Goal: Task Accomplishment & Management: Use online tool/utility

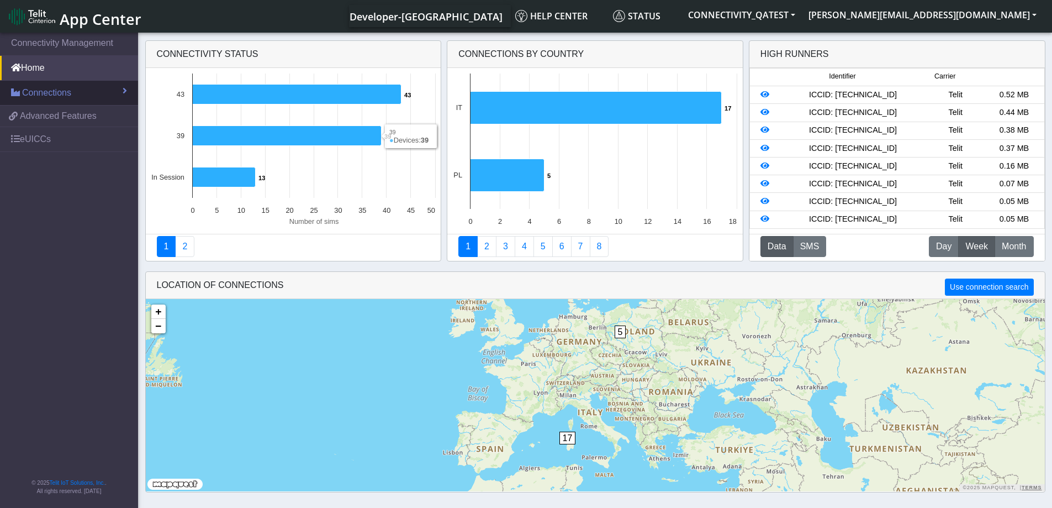
click at [36, 86] on span "Connections" at bounding box center [46, 92] width 49 height 13
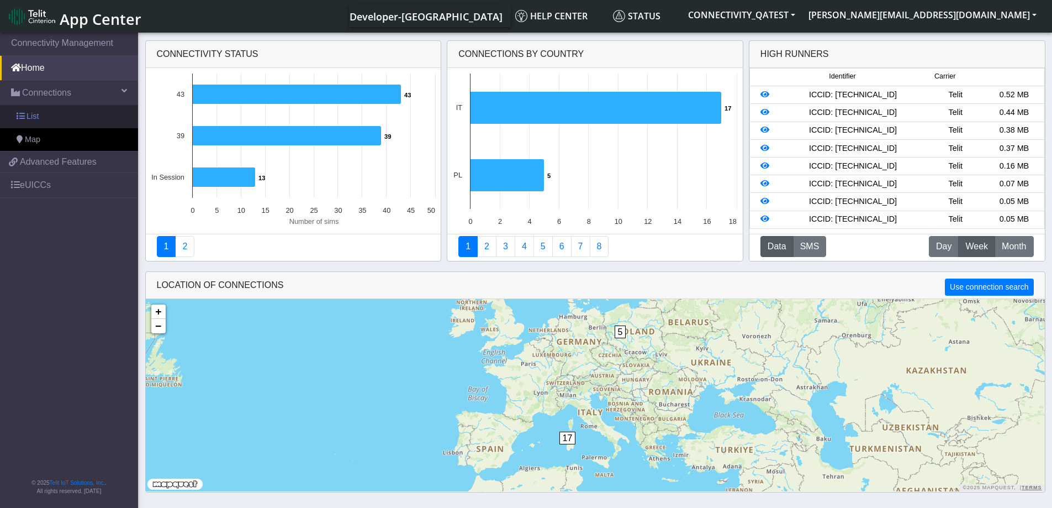
click at [33, 112] on span "List" at bounding box center [33, 116] width 12 height 12
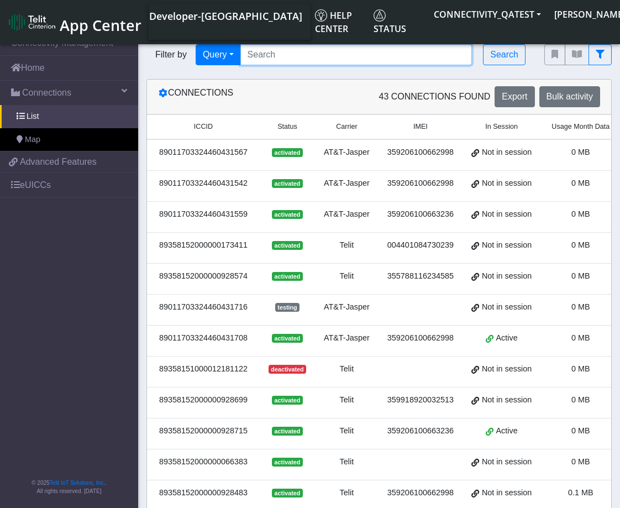
click at [372, 55] on input "Search..." at bounding box center [356, 54] width 232 height 21
click at [500, 59] on button "Search" at bounding box center [504, 54] width 43 height 21
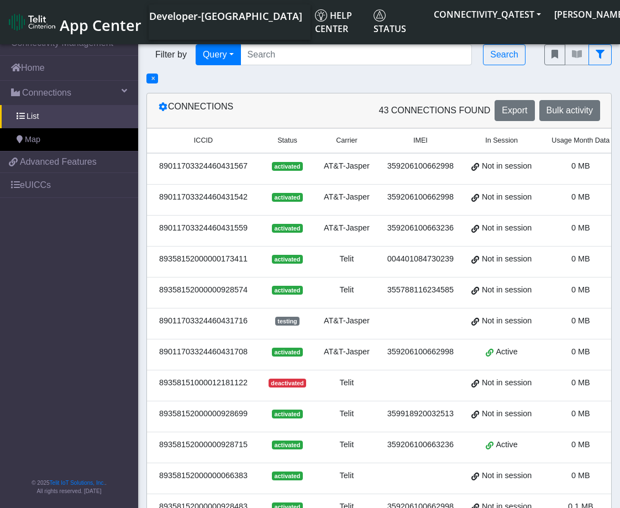
click at [155, 80] on span "×" at bounding box center [153, 79] width 4 height 8
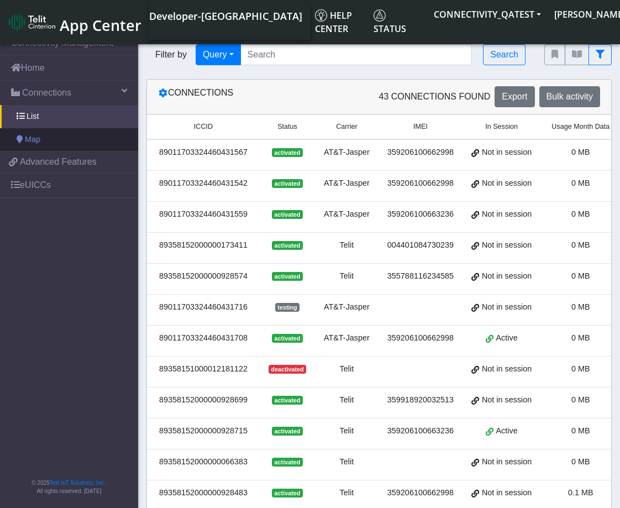
click at [50, 137] on link "Map" at bounding box center [69, 139] width 138 height 23
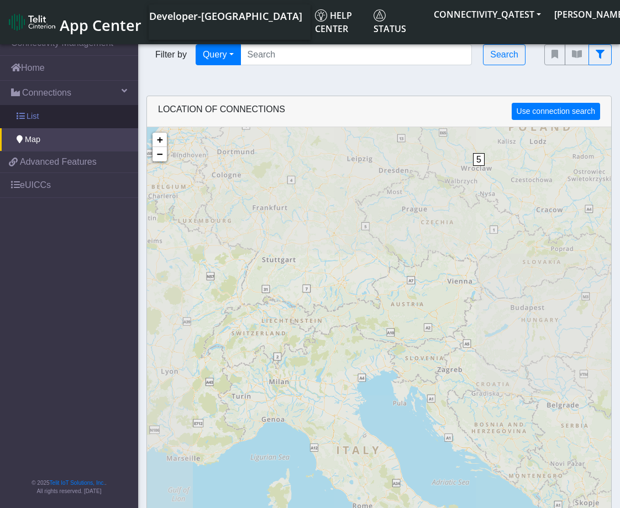
click at [50, 119] on link "List" at bounding box center [69, 116] width 138 height 23
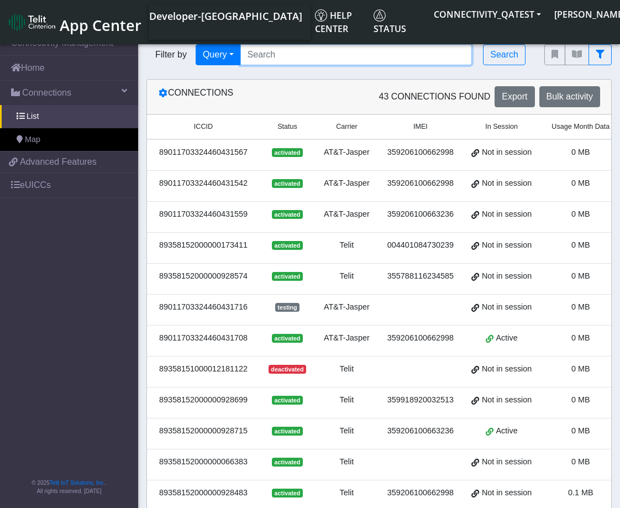
click at [294, 59] on input "Search..." at bounding box center [356, 54] width 232 height 21
click at [510, 55] on button "Search" at bounding box center [504, 54] width 43 height 21
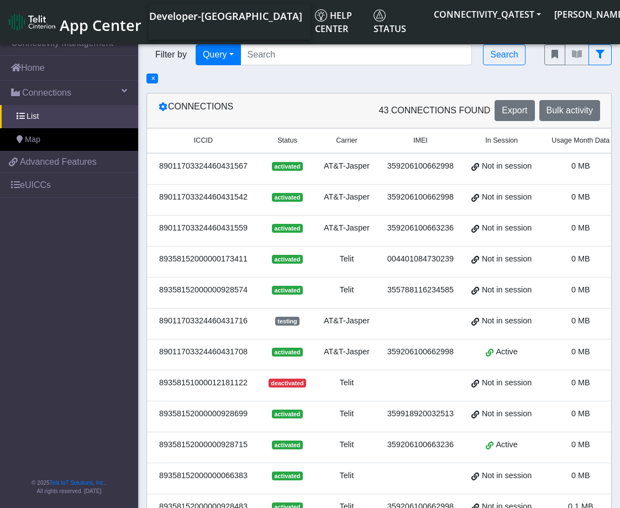
click at [152, 77] on span "×" at bounding box center [153, 79] width 4 height 8
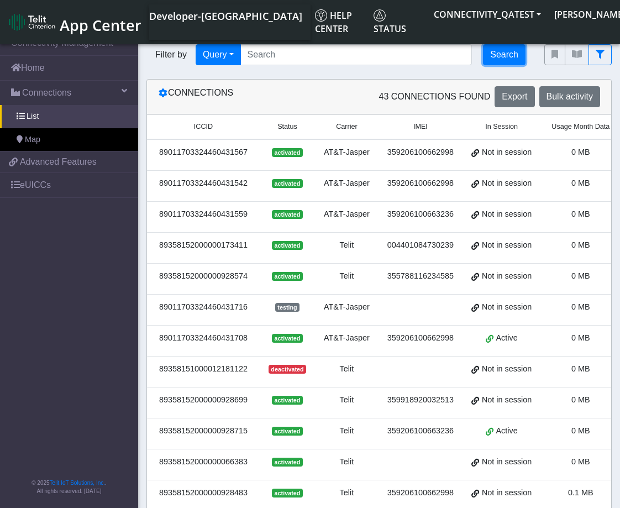
click at [516, 58] on button "Search" at bounding box center [504, 54] width 43 height 21
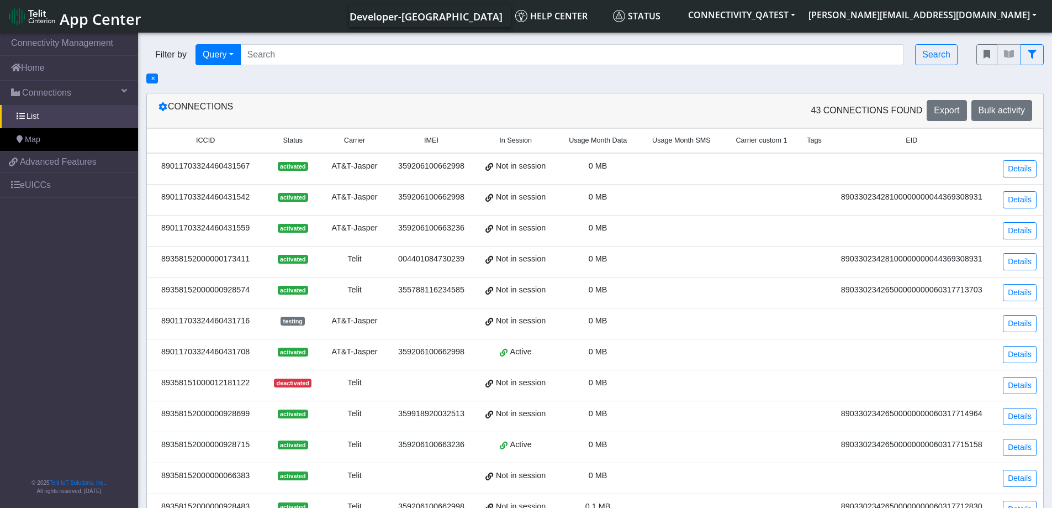
click at [152, 78] on span "×" at bounding box center [153, 79] width 4 height 8
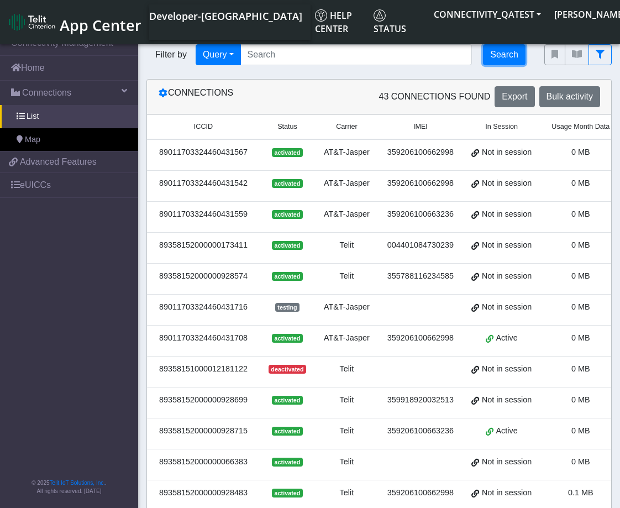
click at [511, 56] on button "Search" at bounding box center [504, 54] width 43 height 21
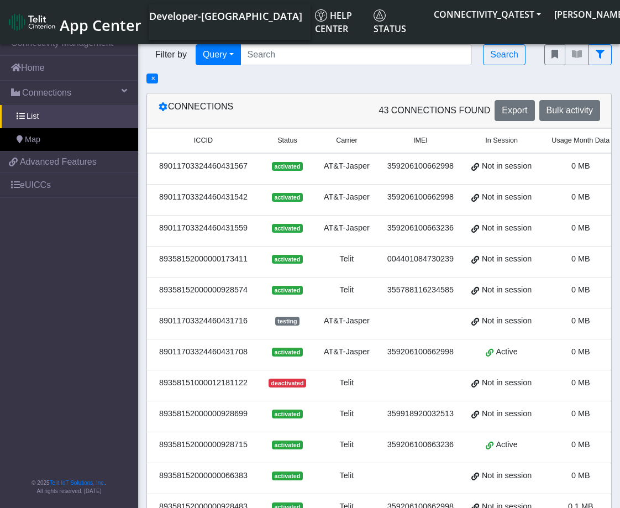
click at [147, 78] on span "×" at bounding box center [152, 78] width 12 height 10
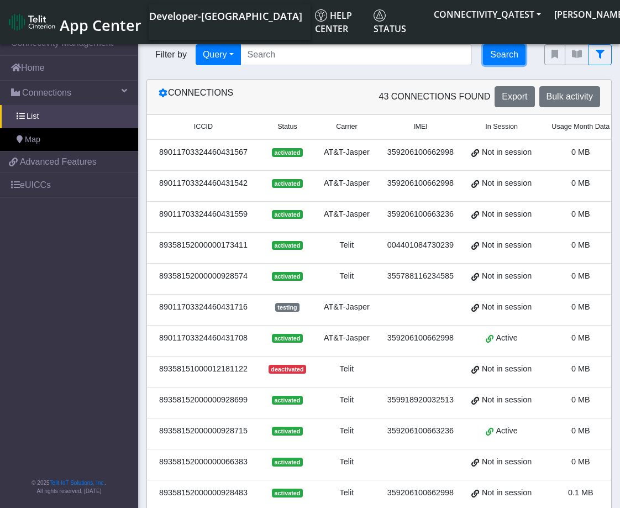
click at [498, 54] on button "Search" at bounding box center [504, 54] width 43 height 21
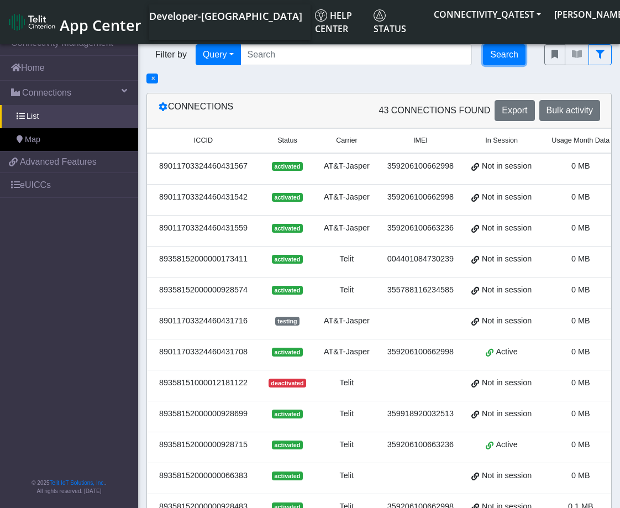
click at [498, 55] on button "Search" at bounding box center [504, 54] width 43 height 21
click at [154, 80] on span "×" at bounding box center [153, 79] width 4 height 8
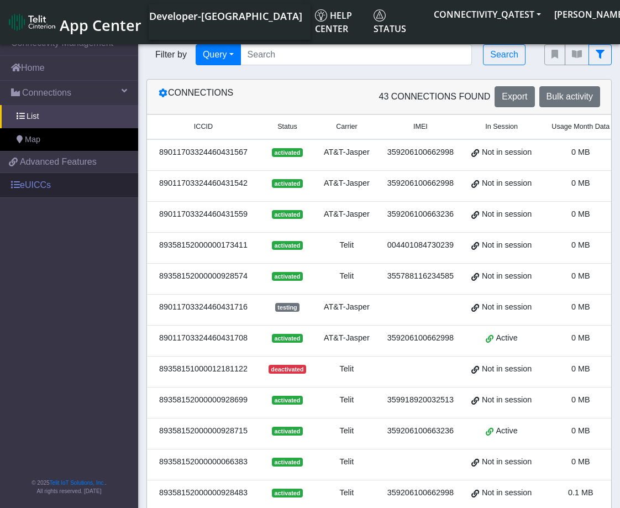
click at [54, 184] on link "eUICCs" at bounding box center [69, 185] width 138 height 24
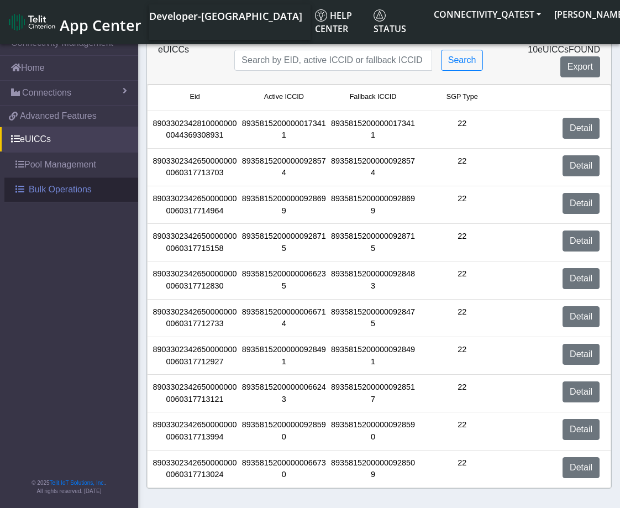
click at [50, 198] on link "Bulk Operations" at bounding box center [71, 189] width 134 height 24
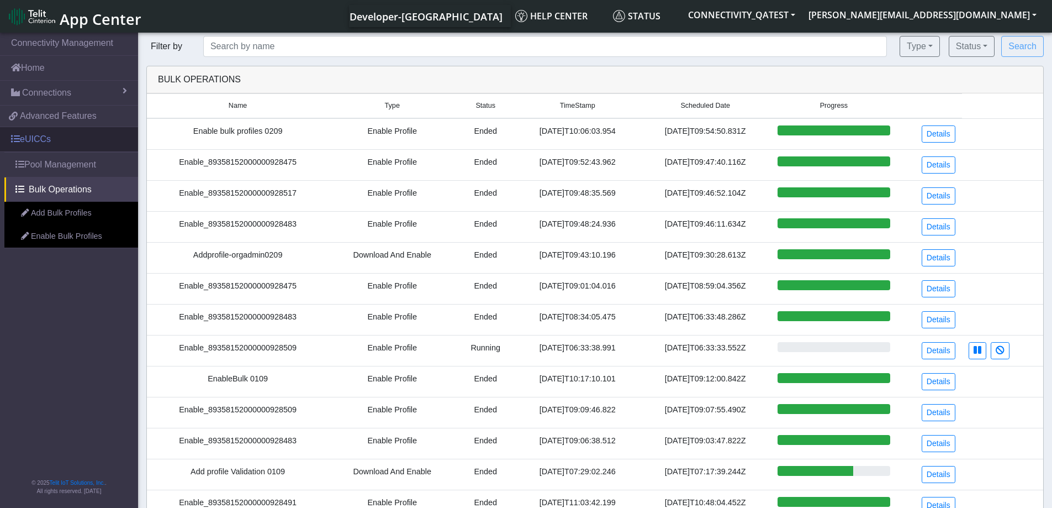
click at [62, 140] on link "eUICCs" at bounding box center [69, 139] width 138 height 24
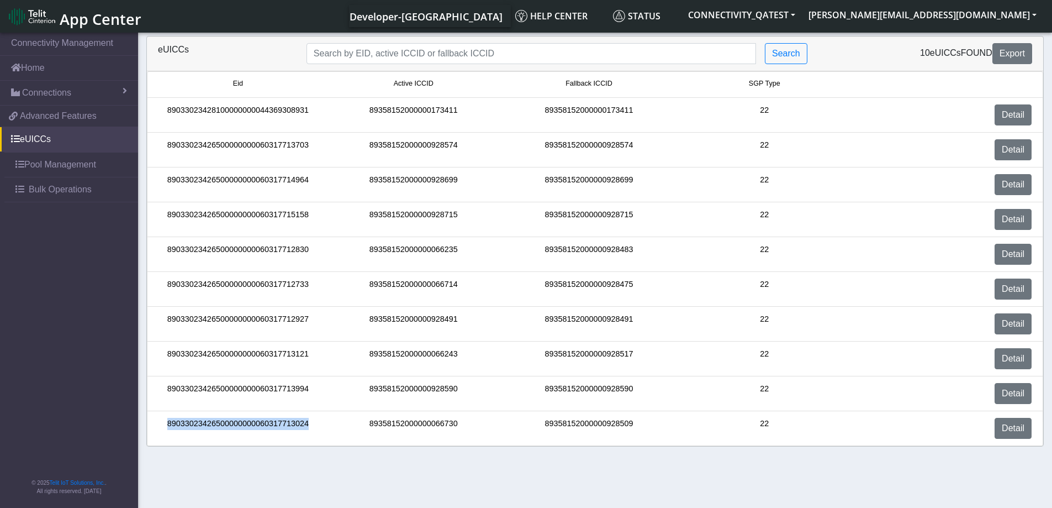
drag, startPoint x: 308, startPoint y: 425, endPoint x: 161, endPoint y: 429, distance: 147.5
click at [161, 429] on div "89033023426500000000060317713024" at bounding box center [238, 428] width 176 height 21
copy div "89033023426500000000060317713024"
click at [47, 192] on span "Bulk Operations" at bounding box center [60, 189] width 63 height 13
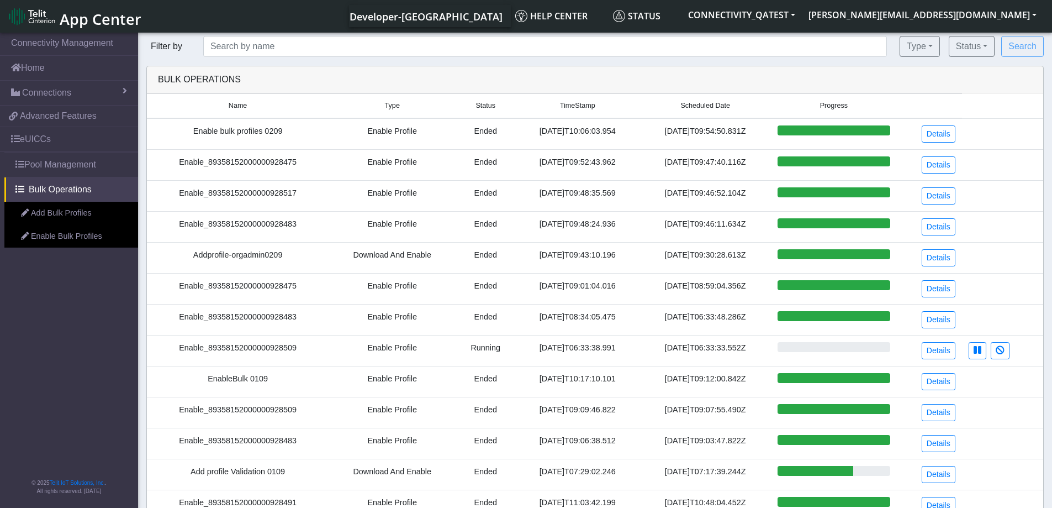
click at [72, 215] on link "Add Bulk Profiles" at bounding box center [71, 213] width 134 height 23
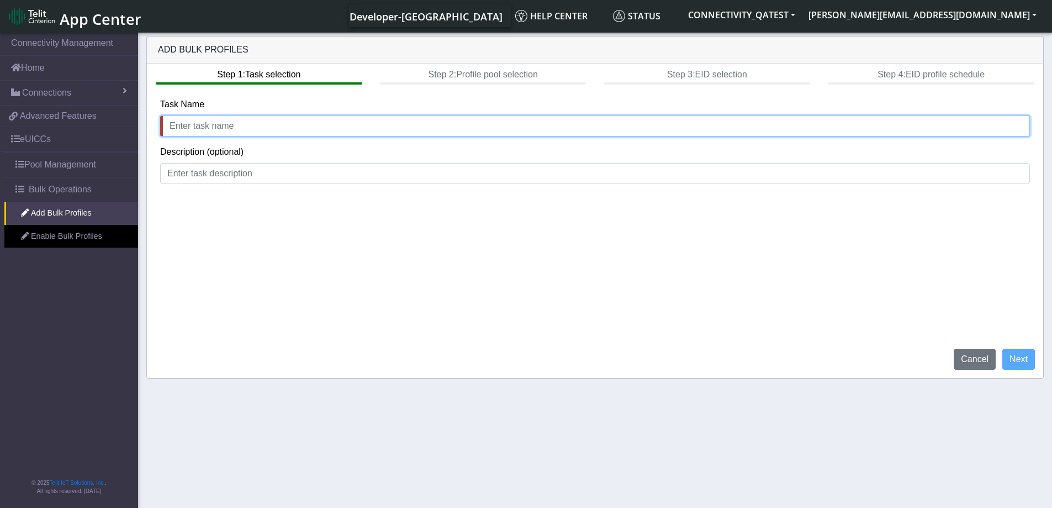
click at [223, 126] on input "text" at bounding box center [595, 125] width 870 height 21
type input "test"
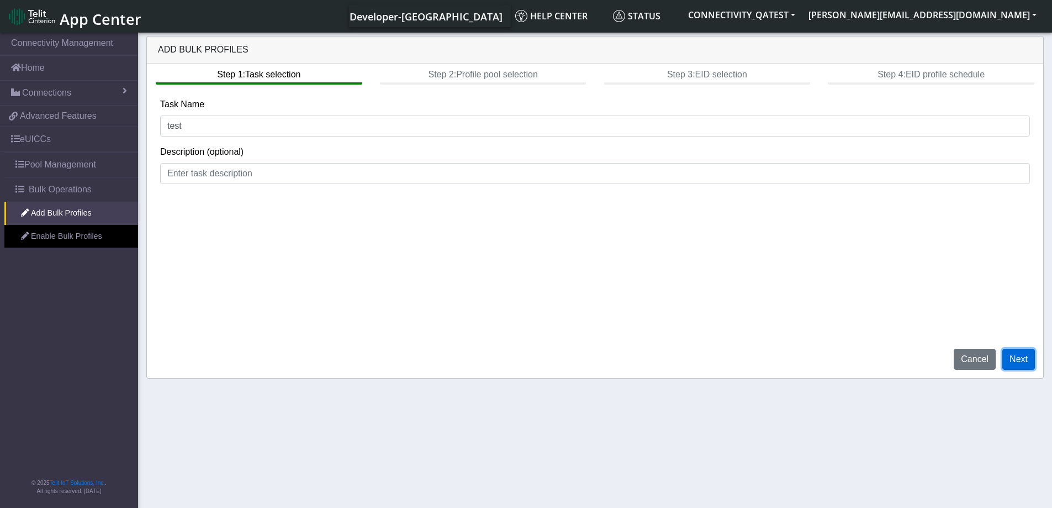
click at [1023, 361] on button "Next" at bounding box center [1018, 358] width 33 height 21
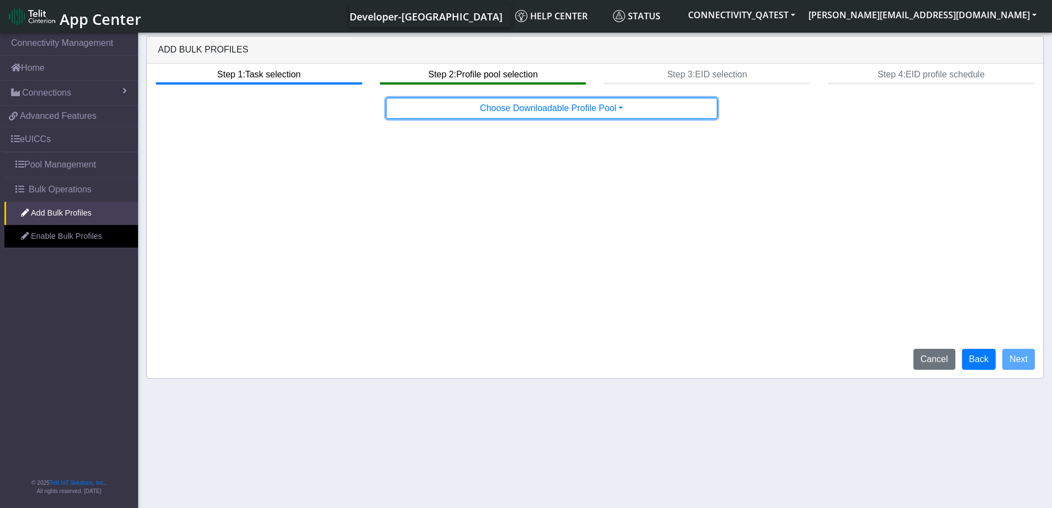
drag, startPoint x: 533, startPoint y: 112, endPoint x: 520, endPoint y: 181, distance: 69.7
click at [532, 113] on button "Choose Downloadable Profile Pool" at bounding box center [551, 108] width 331 height 21
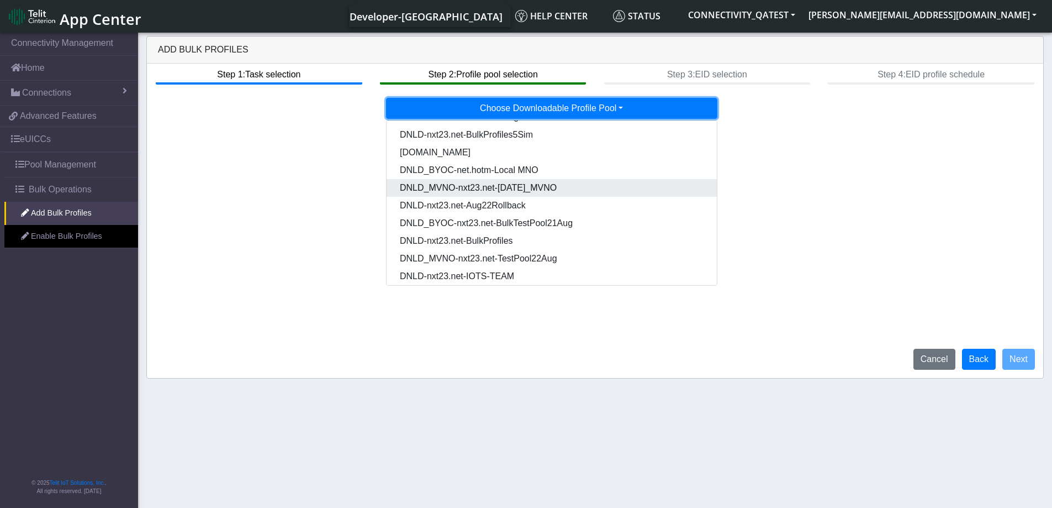
scroll to position [74, 0]
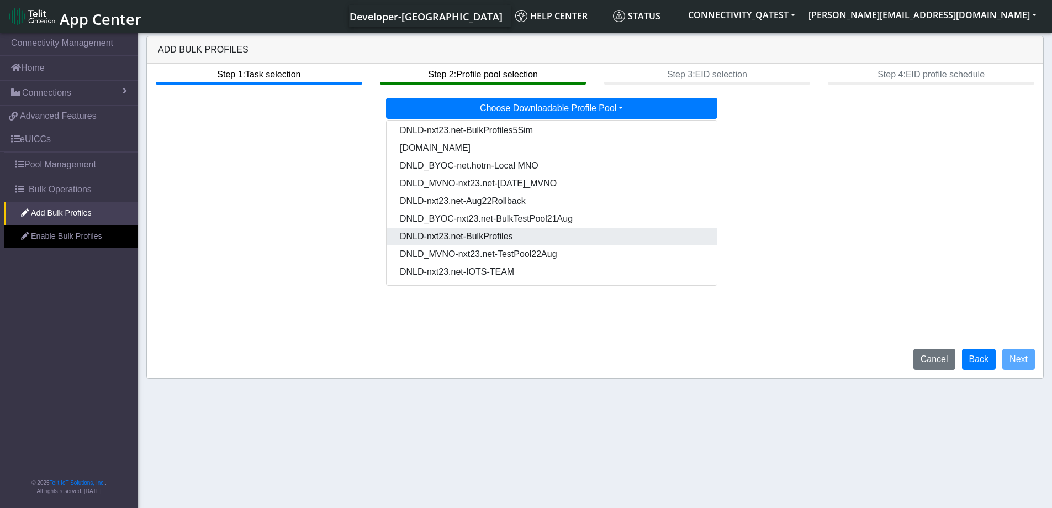
click at [513, 240] on Pooldd87b2e2-121e-4d00-ae8a-d075df8e0e86-dropdown "DNLD-nxt23.net-BulkProfiles" at bounding box center [552, 237] width 330 height 18
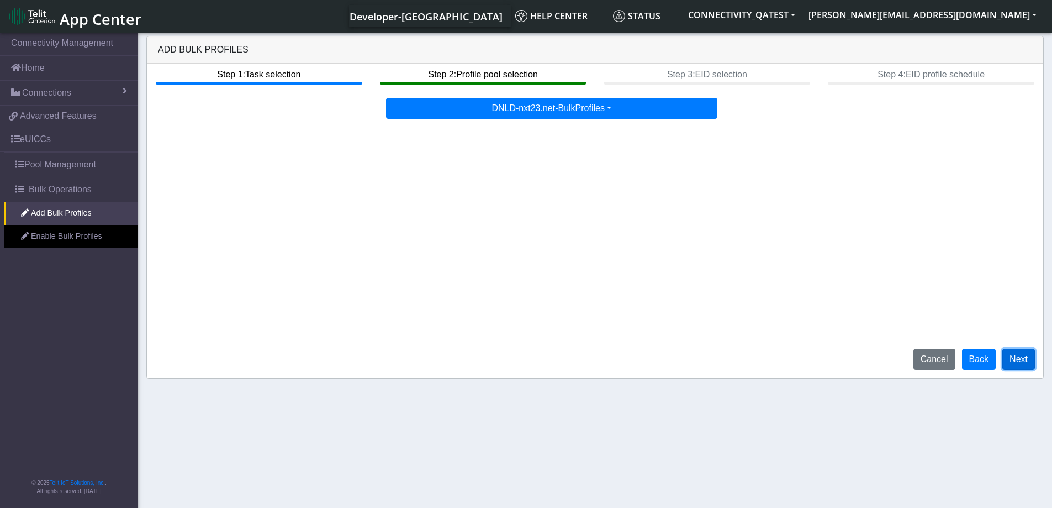
click at [1029, 356] on button "Next" at bounding box center [1018, 358] width 33 height 21
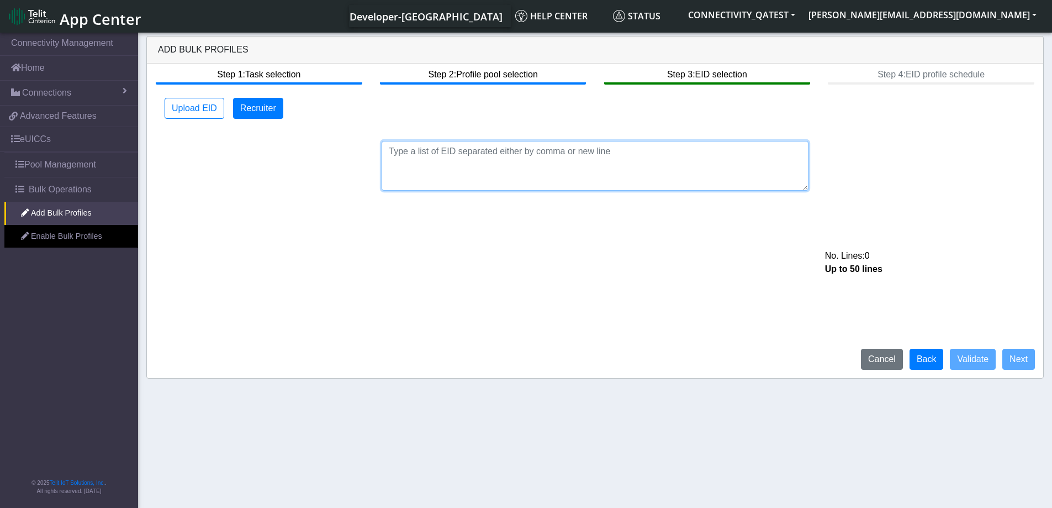
click at [526, 144] on textarea at bounding box center [595, 166] width 427 height 50
click at [462, 168] on textarea at bounding box center [595, 166] width 427 height 50
paste textarea "89033023426500000000060317713024"
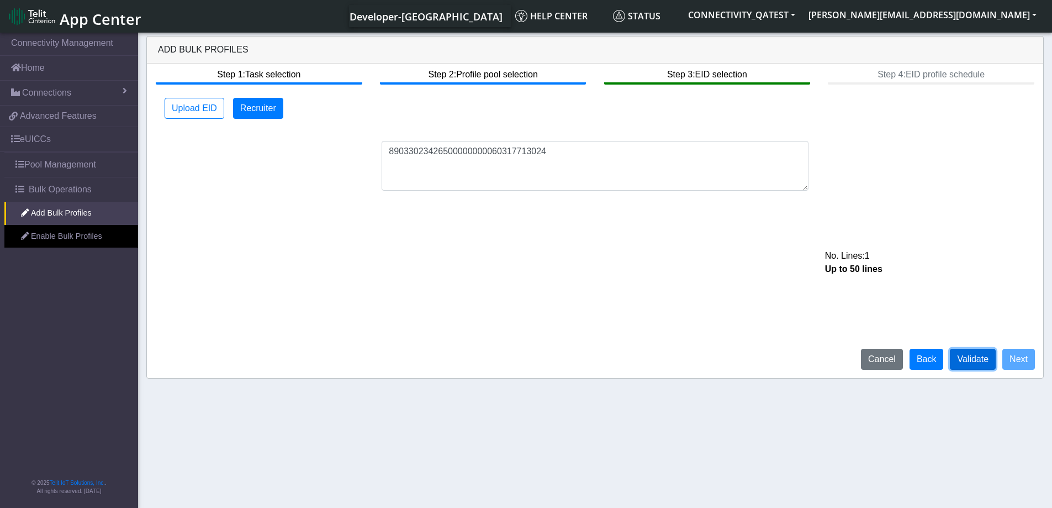
click at [975, 360] on button "Validate" at bounding box center [973, 358] width 46 height 21
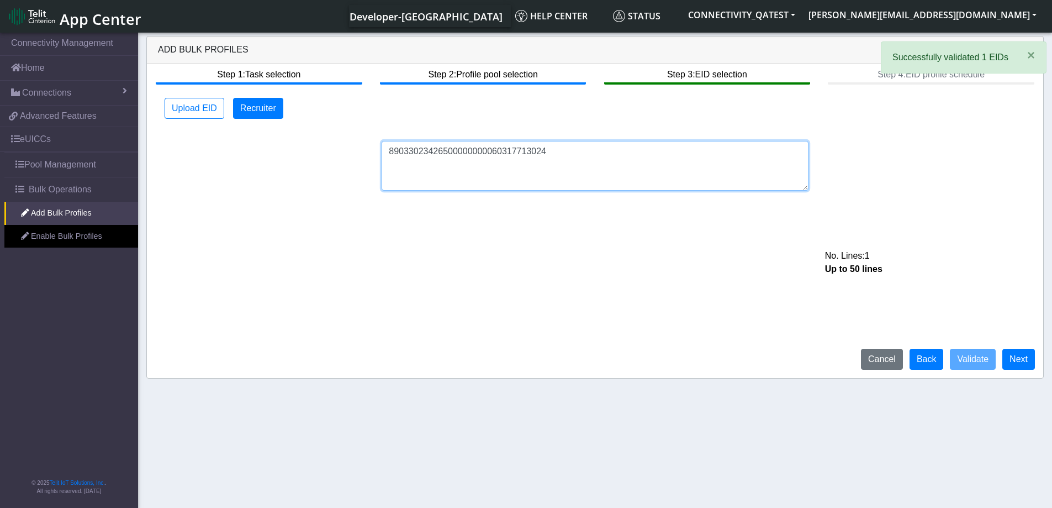
click at [569, 147] on textarea "89033023426500000000060317713024" at bounding box center [595, 166] width 427 height 50
paste textarea "89033023426500000000060317713024"
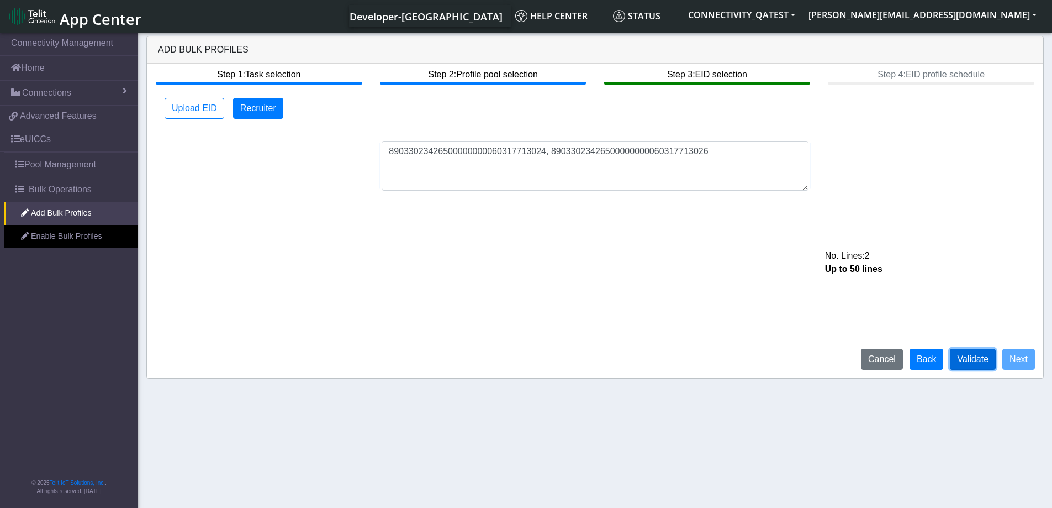
click at [977, 363] on button "Validate" at bounding box center [973, 358] width 46 height 21
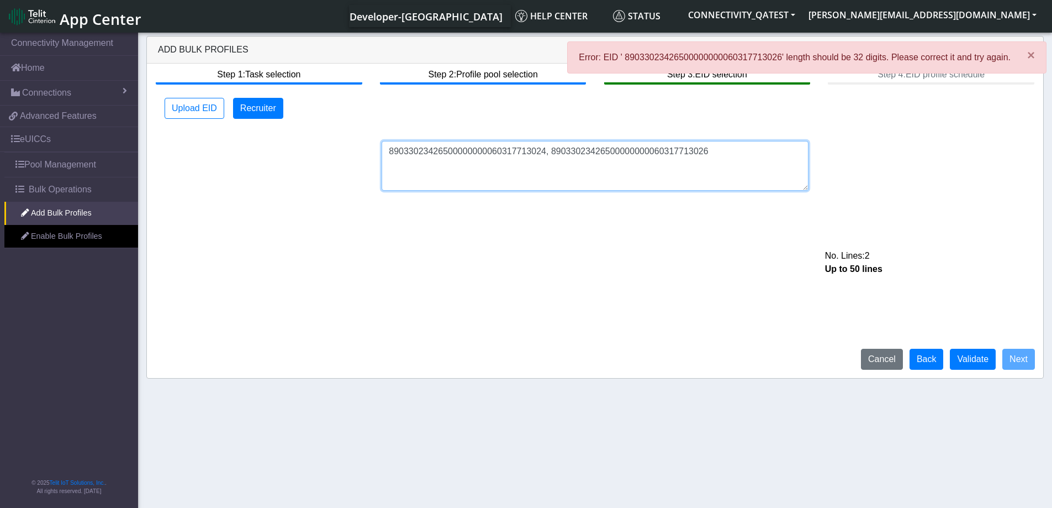
click at [703, 154] on textarea "89033023426500000000060317713024, 89033023426500000000060317713026" at bounding box center [595, 166] width 427 height 50
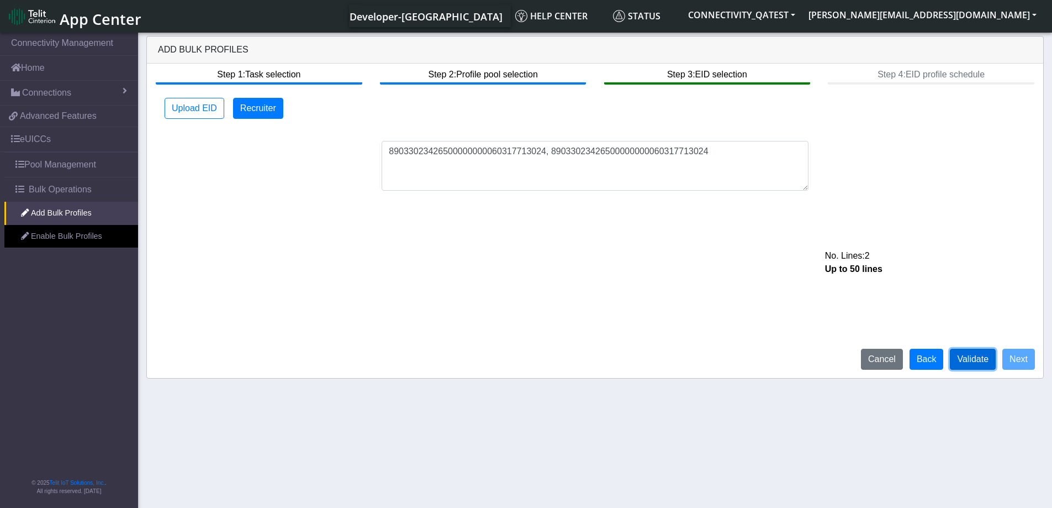
click at [981, 364] on button "Validate" at bounding box center [973, 358] width 46 height 21
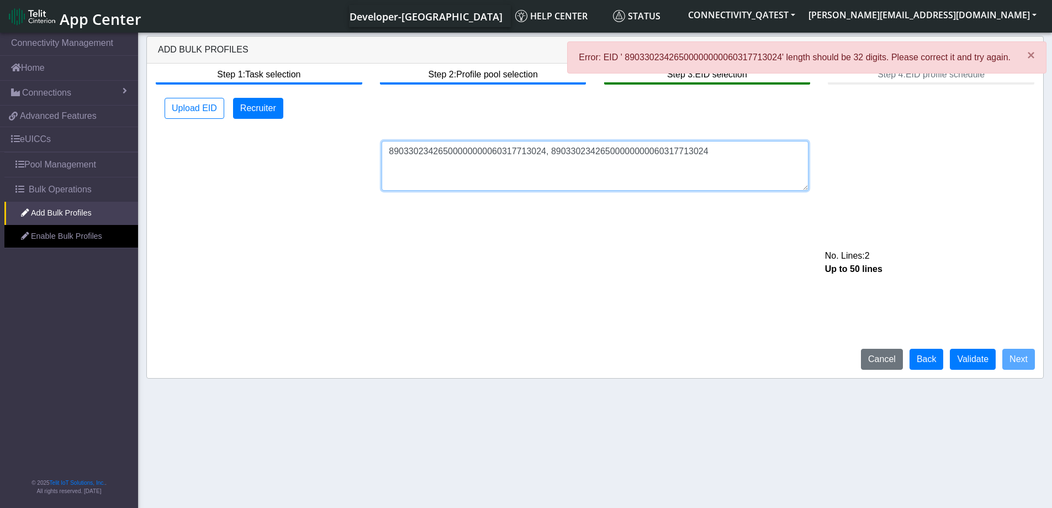
click at [545, 152] on textarea "89033023426500000000060317713024, 89033023426500000000060317713024" at bounding box center [595, 166] width 427 height 50
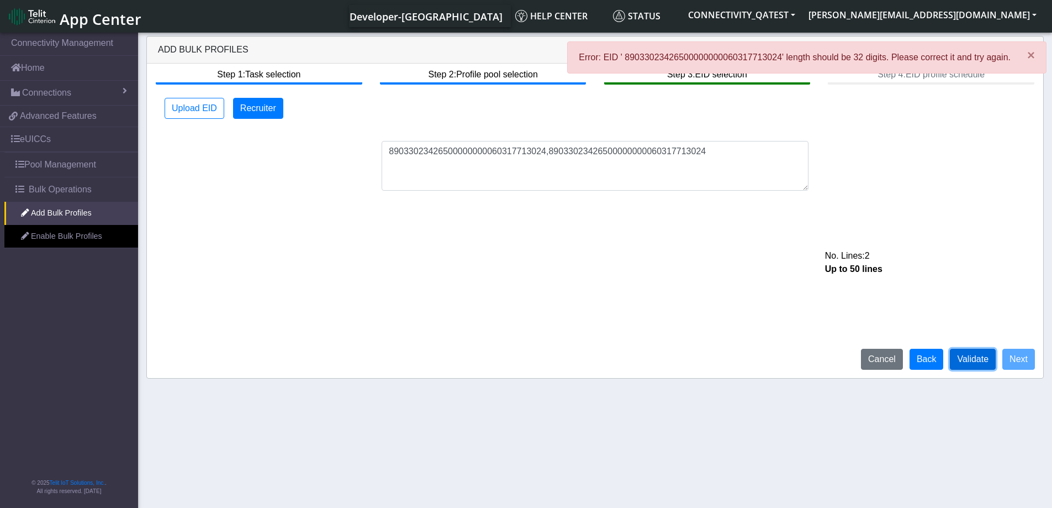
click at [981, 362] on button "Validate" at bounding box center [973, 358] width 46 height 21
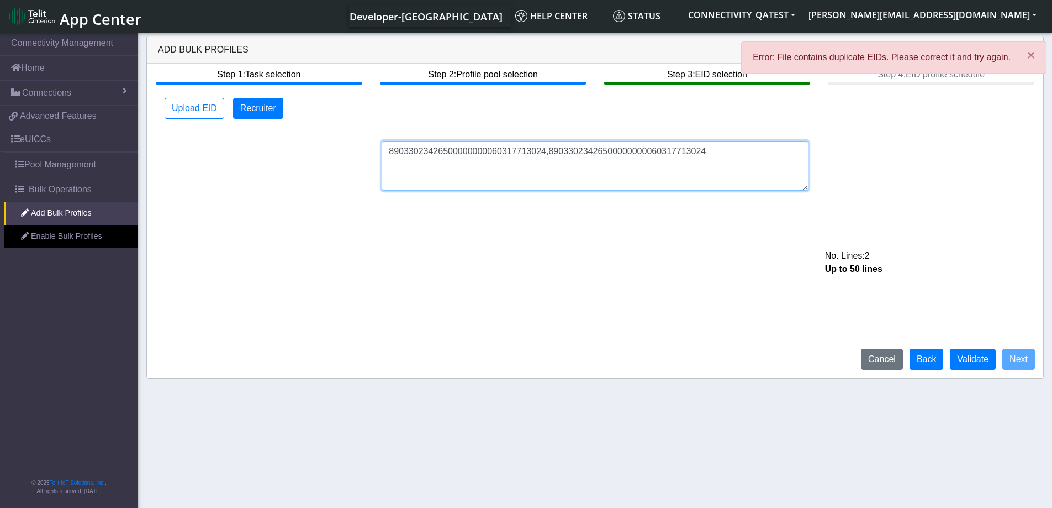
click at [709, 153] on textarea "89033023426500000000060317713024,89033023426500000000060317713024" at bounding box center [595, 166] width 427 height 50
type textarea "89033023426500000000060317713024,89033023426500000000060317713026"
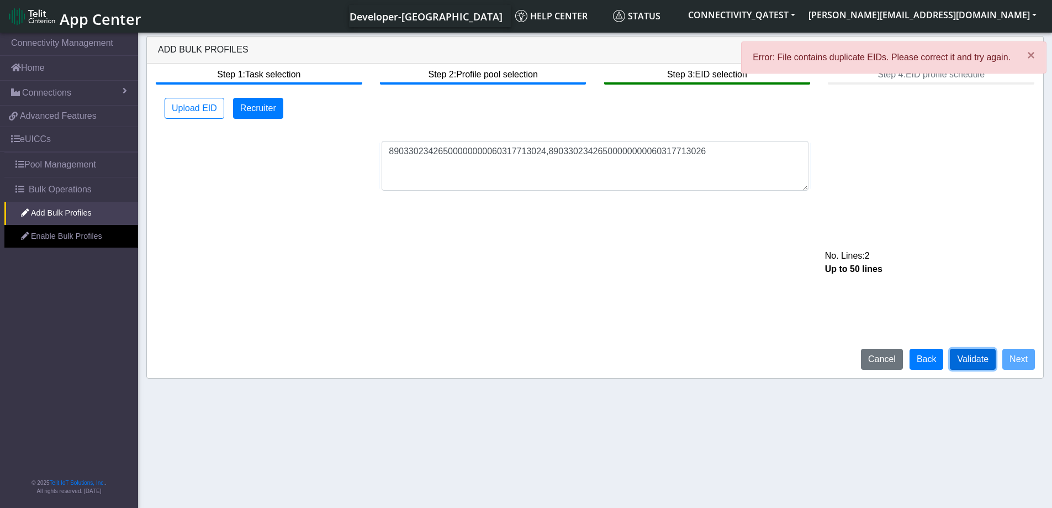
click at [983, 360] on button "Validate" at bounding box center [973, 358] width 46 height 21
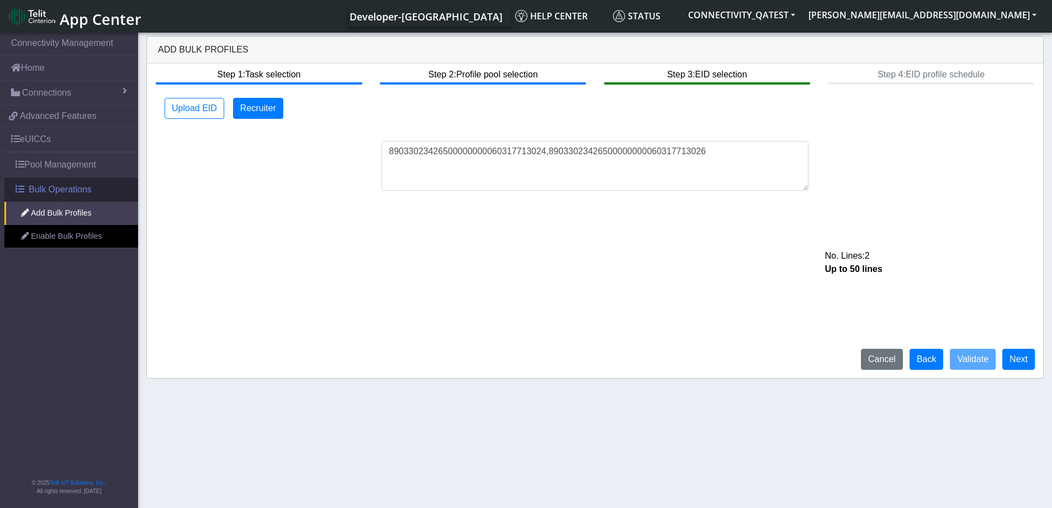
click at [46, 188] on span "Bulk Operations" at bounding box center [60, 189] width 63 height 13
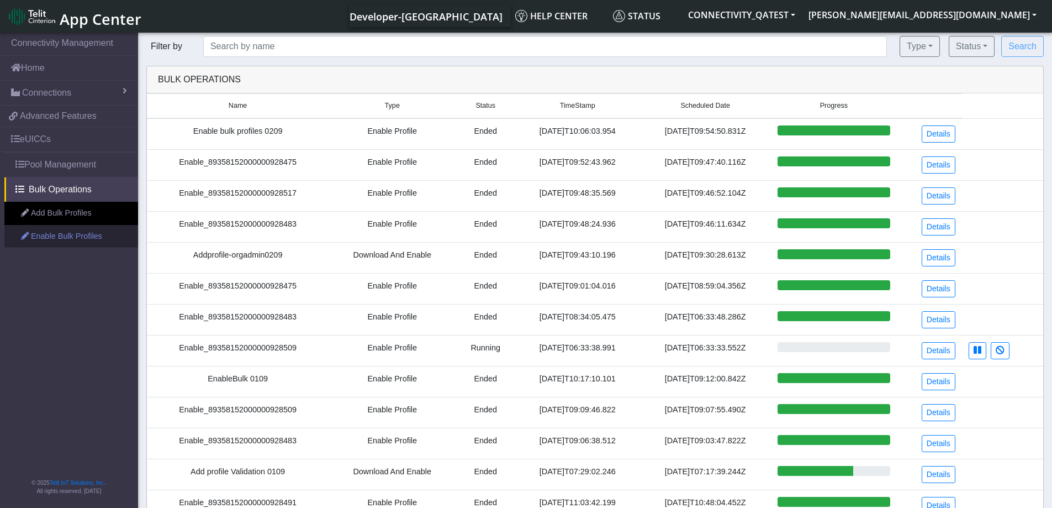
click at [66, 233] on link "Enable Bulk Profiles" at bounding box center [71, 236] width 134 height 23
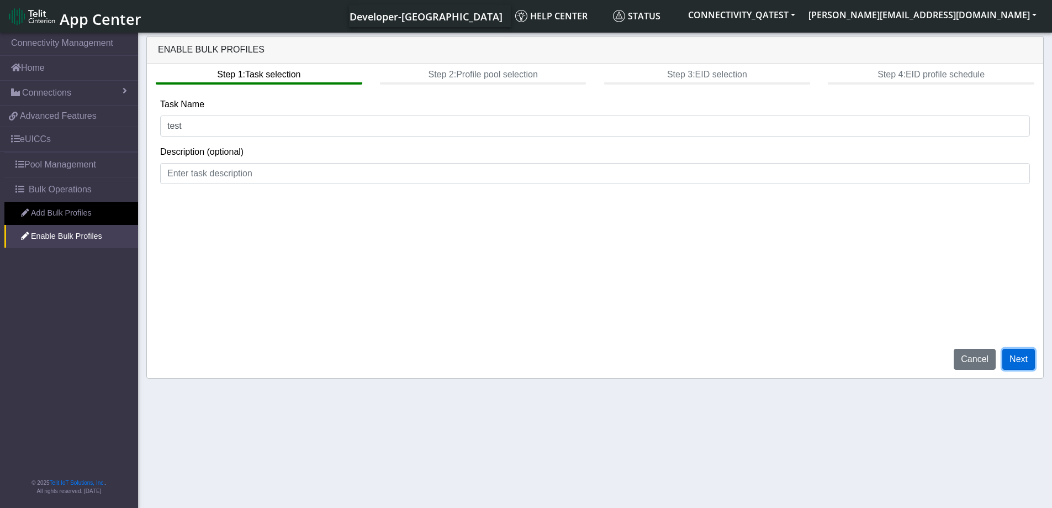
click at [1021, 355] on button "Next" at bounding box center [1018, 358] width 33 height 21
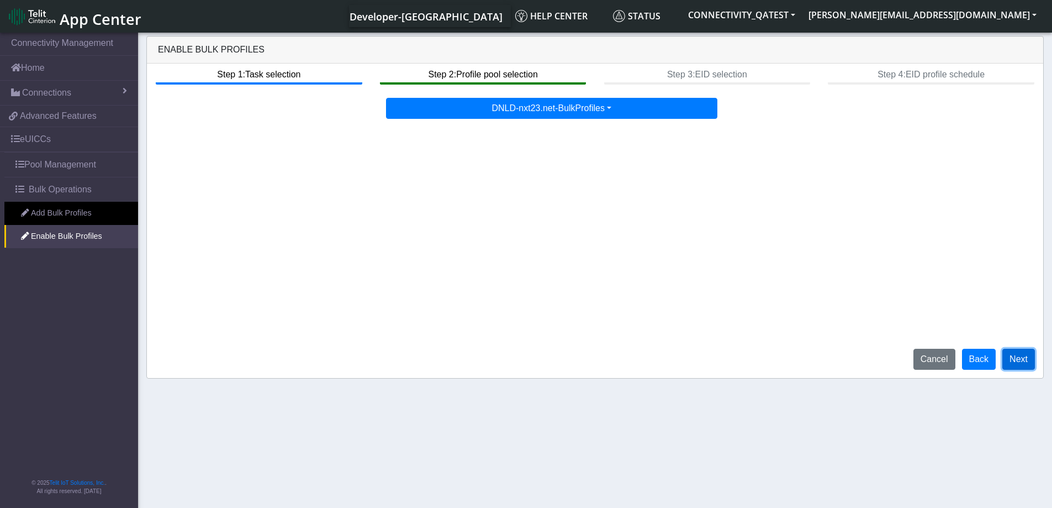
click at [1021, 359] on button "Next" at bounding box center [1018, 358] width 33 height 21
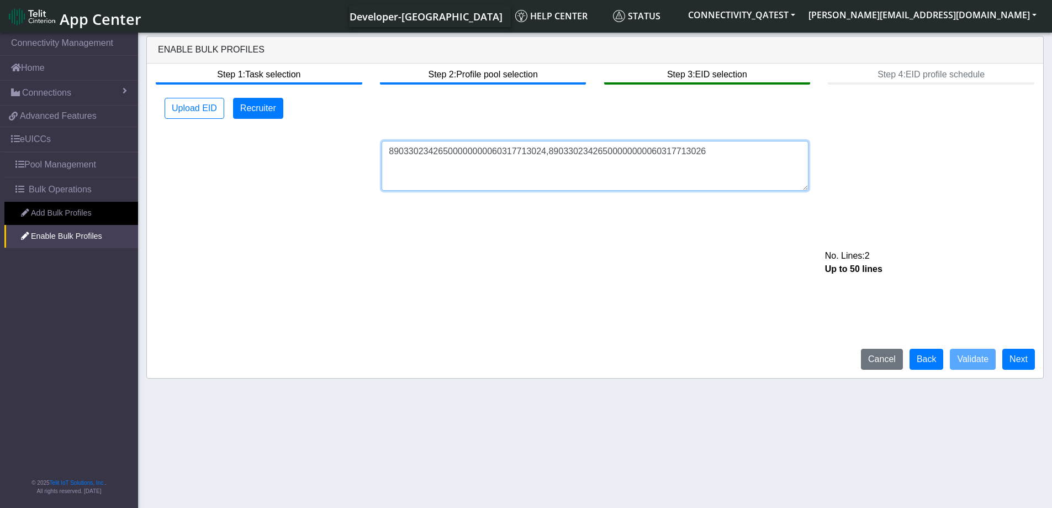
drag, startPoint x: 696, startPoint y: 160, endPoint x: 282, endPoint y: 159, distance: 414.2
click at [283, 160] on div "89033023426500000000060317713024,89033023426500000000060317713026 No. Lines: 2 …" at bounding box center [595, 166] width 886 height 50
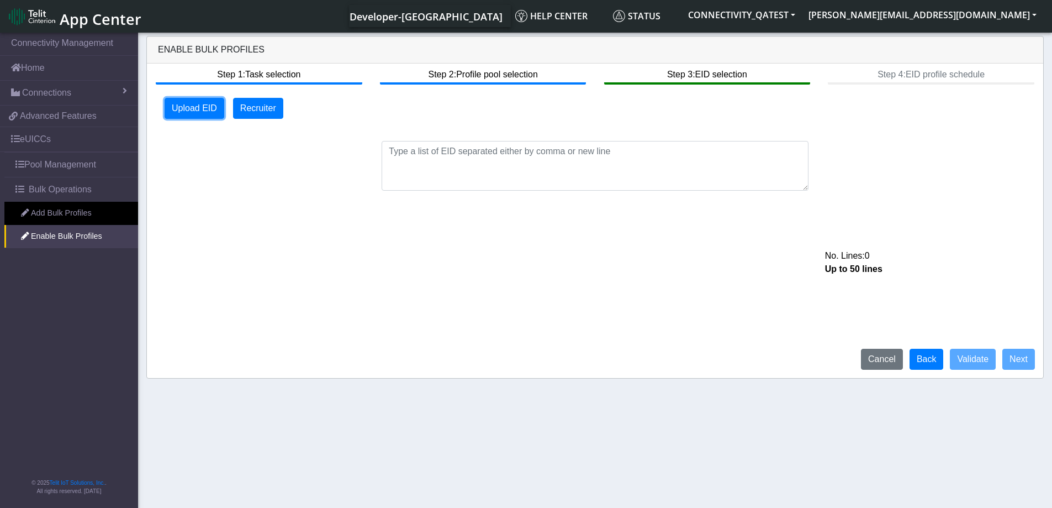
click at [202, 104] on button "Upload EID" at bounding box center [195, 108] width 60 height 21
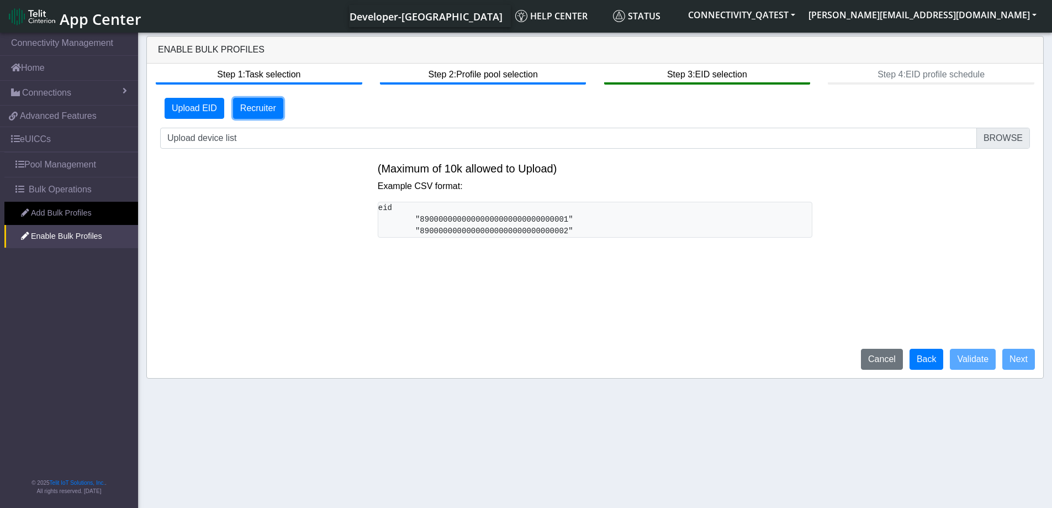
click at [262, 114] on button "Recruiter" at bounding box center [258, 108] width 50 height 21
